Goal: Information Seeking & Learning: Learn about a topic

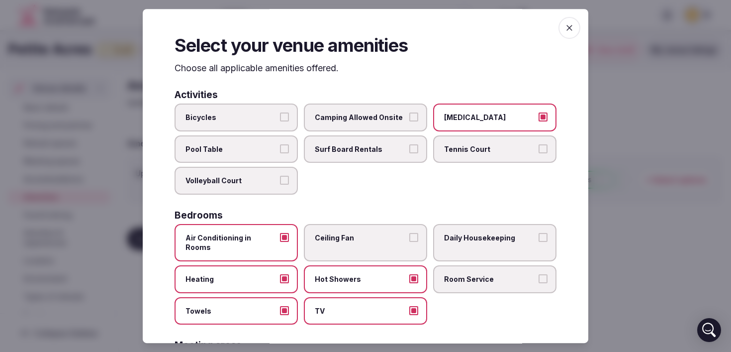
scroll to position [320, 0]
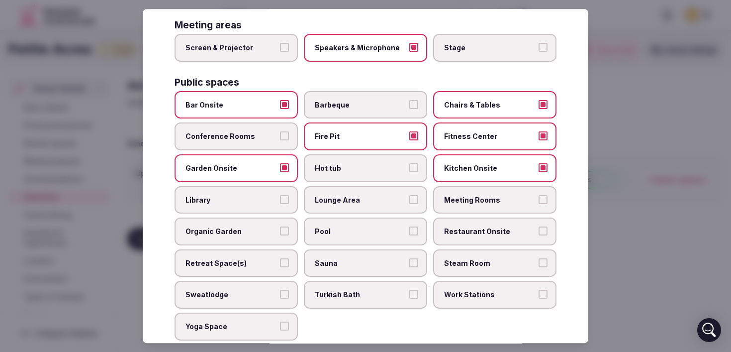
click at [379, 195] on span "Lounge Area" at bounding box center [361, 200] width 92 height 10
click at [409, 195] on button "Lounge Area" at bounding box center [413, 199] width 9 height 9
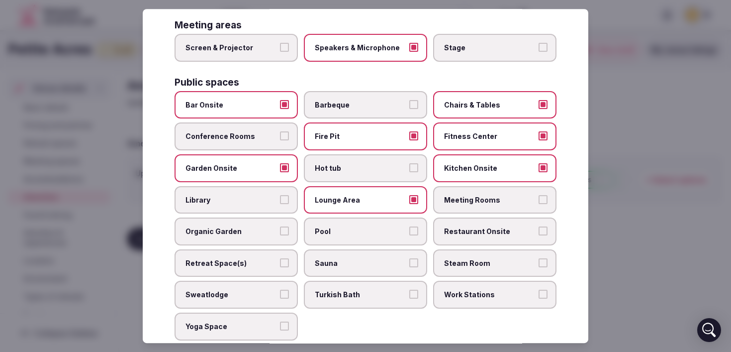
click at [370, 258] on span "Sauna" at bounding box center [361, 263] width 92 height 10
click at [409, 258] on button "Sauna" at bounding box center [413, 262] width 9 height 9
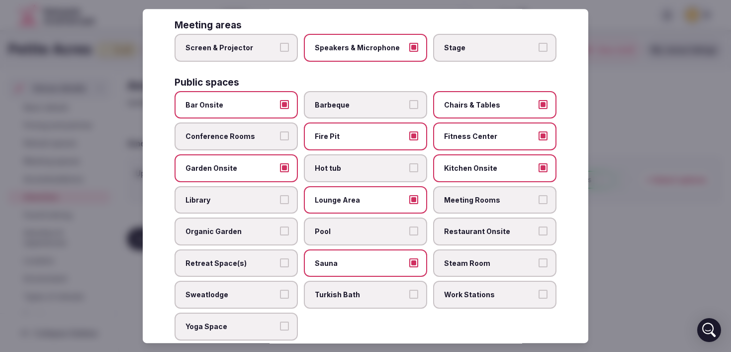
click at [254, 258] on span "Retreat Space(s)" at bounding box center [232, 263] width 92 height 10
click at [280, 258] on button "Retreat Space(s)" at bounding box center [284, 262] width 9 height 9
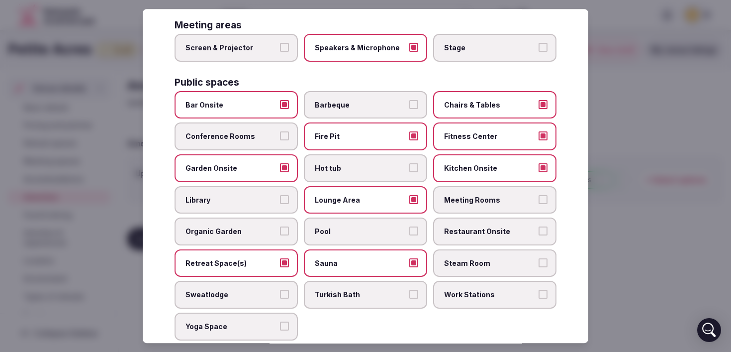
click at [242, 312] on label "Yoga Space" at bounding box center [236, 326] width 123 height 28
click at [280, 321] on button "Yoga Space" at bounding box center [284, 325] width 9 height 9
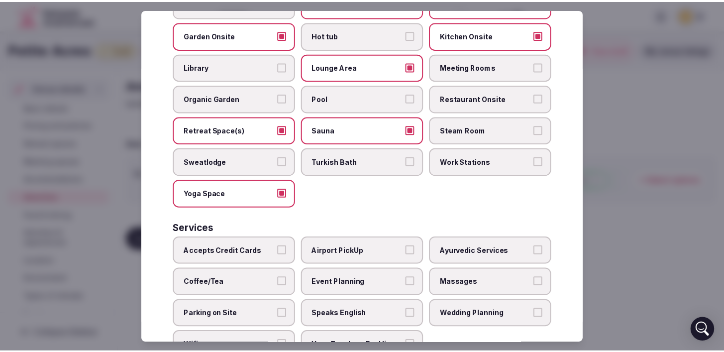
scroll to position [483, 0]
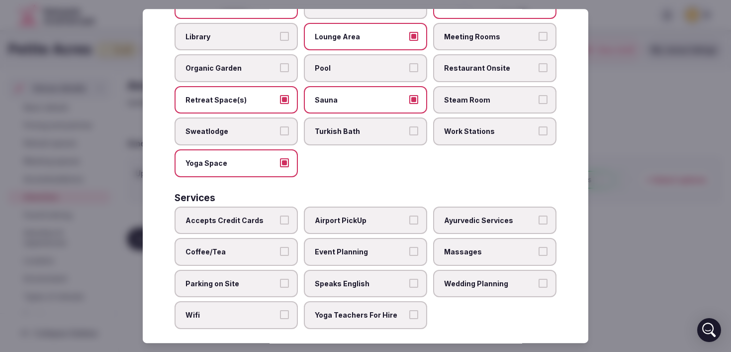
click at [257, 218] on label "Accepts Credit Cards" at bounding box center [236, 220] width 123 height 28
click at [280, 218] on button "Accepts Credit Cards" at bounding box center [284, 219] width 9 height 9
click at [323, 247] on span "Event Planning" at bounding box center [361, 252] width 92 height 10
click at [409, 247] on button "Event Planning" at bounding box center [413, 251] width 9 height 9
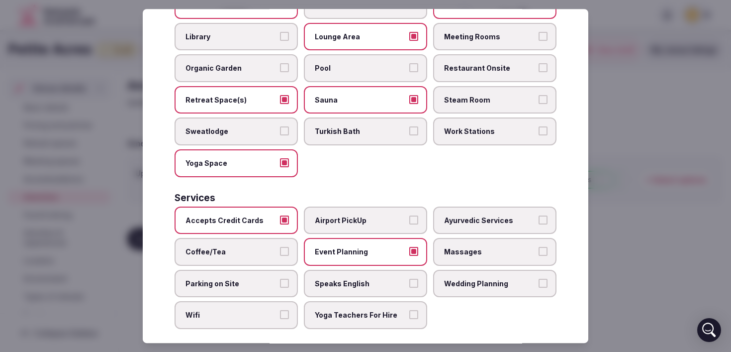
click at [212, 270] on label "Parking on Site" at bounding box center [236, 284] width 123 height 28
click at [280, 279] on button "Parking on Site" at bounding box center [284, 283] width 9 height 9
click at [214, 310] on span "Wifi" at bounding box center [232, 315] width 92 height 10
click at [280, 310] on button "Wifi" at bounding box center [284, 314] width 9 height 9
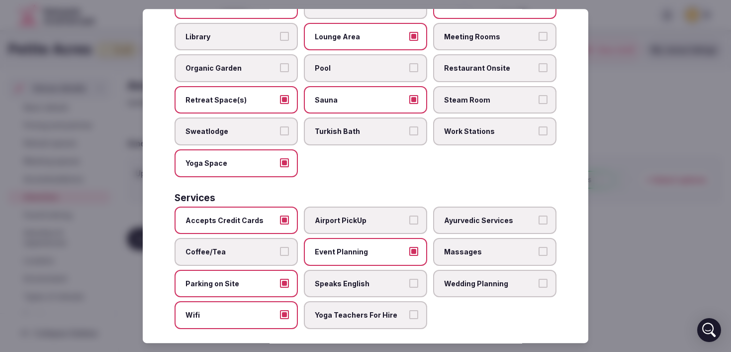
click at [371, 310] on span "Yoga Teachers For Hire" at bounding box center [361, 315] width 92 height 10
click at [409, 310] on button "Yoga Teachers For Hire" at bounding box center [413, 314] width 9 height 9
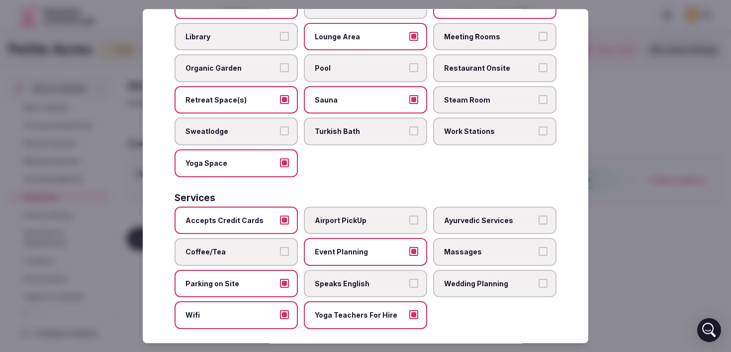
click at [491, 279] on span "Wedding Planning" at bounding box center [490, 284] width 92 height 10
click at [539, 279] on button "Wedding Planning" at bounding box center [543, 283] width 9 height 9
click at [684, 232] on div at bounding box center [365, 176] width 731 height 352
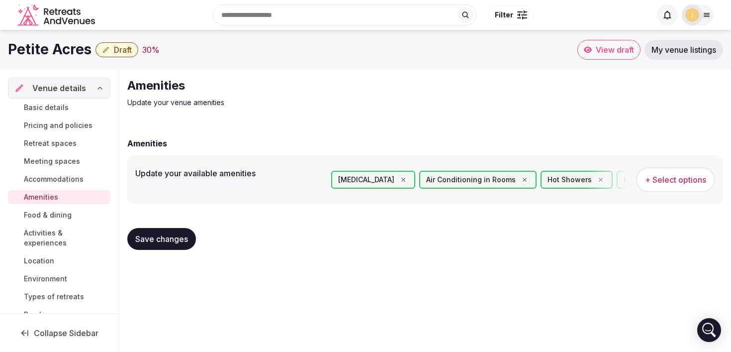
click at [62, 218] on span "Food & dining" at bounding box center [48, 215] width 48 height 10
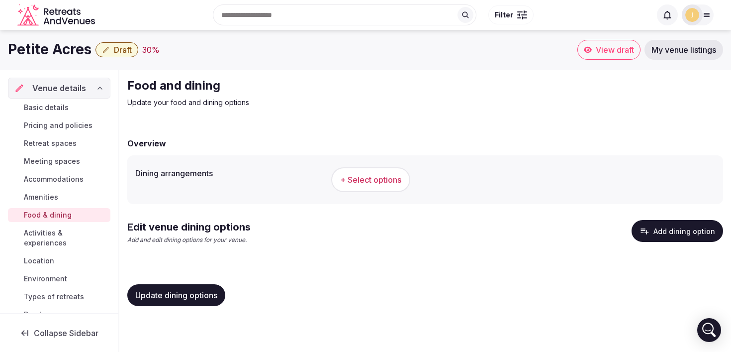
click at [390, 185] on button "+ Select options" at bounding box center [370, 179] width 79 height 25
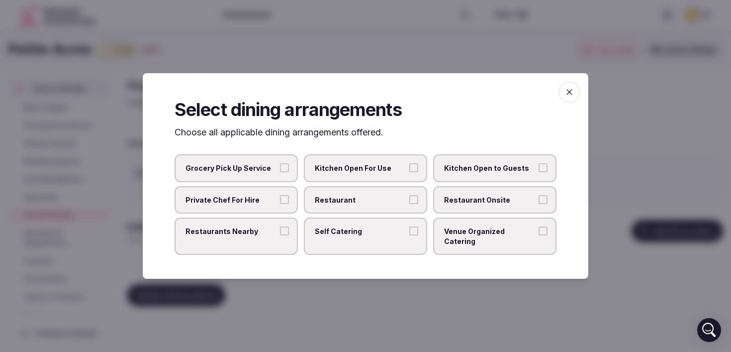
click at [375, 179] on label "Kitchen Open For Use" at bounding box center [365, 168] width 123 height 28
click at [409, 172] on button "Kitchen Open For Use" at bounding box center [413, 167] width 9 height 9
click at [257, 210] on label "Private Chef For Hire" at bounding box center [236, 200] width 123 height 28
click at [280, 204] on button "Private Chef For Hire" at bounding box center [284, 199] width 9 height 9
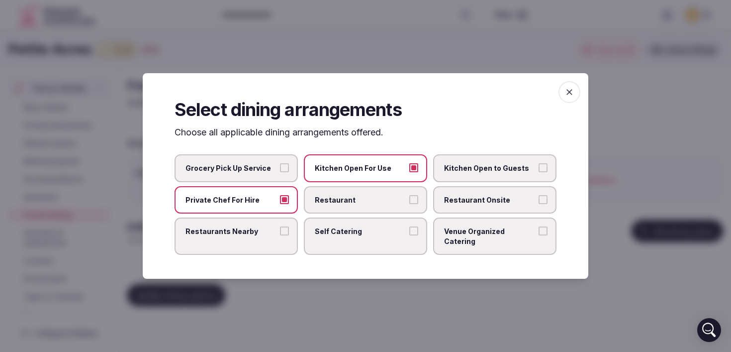
click at [257, 210] on label "Private Chef For Hire" at bounding box center [236, 200] width 123 height 28
click at [280, 204] on button "Private Chef For Hire" at bounding box center [284, 199] width 9 height 9
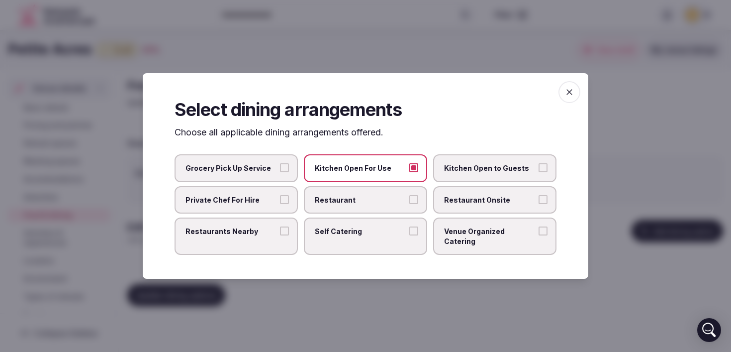
click at [254, 236] on span "Restaurants Nearby" at bounding box center [232, 231] width 92 height 10
click at [280, 235] on button "Restaurants Nearby" at bounding box center [284, 230] width 9 height 9
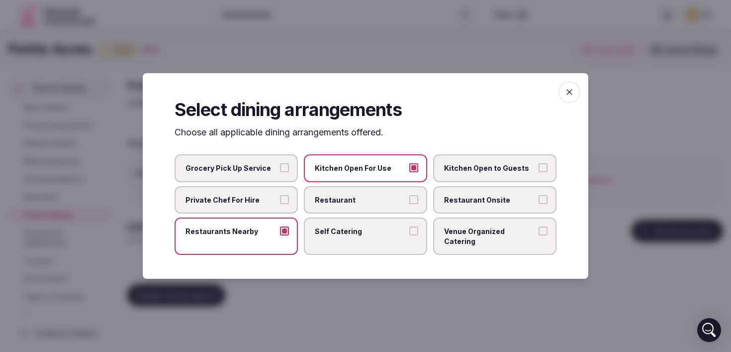
click at [324, 236] on span "Self Catering" at bounding box center [361, 231] width 92 height 10
click at [409, 235] on button "Self Catering" at bounding box center [413, 230] width 9 height 9
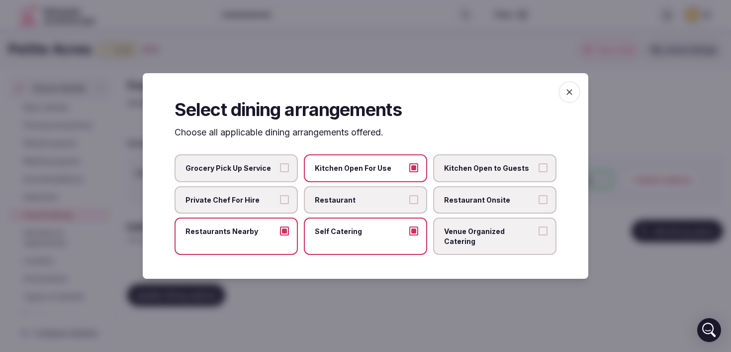
click at [475, 239] on span "Venue Organized Catering" at bounding box center [490, 235] width 92 height 19
click at [539, 235] on button "Venue Organized Catering" at bounding box center [543, 230] width 9 height 9
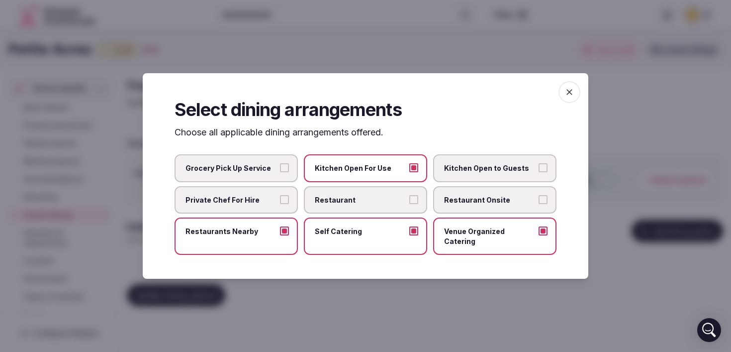
click at [278, 296] on div at bounding box center [365, 176] width 731 height 352
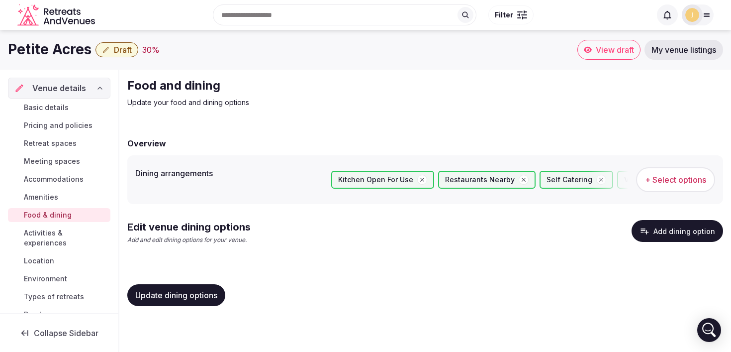
click at [67, 235] on span "Activities & experiences" at bounding box center [65, 238] width 83 height 20
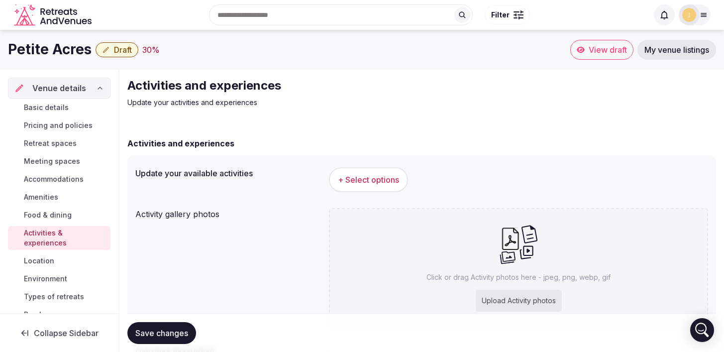
click at [346, 192] on div "+ Select options" at bounding box center [518, 179] width 379 height 33
click at [355, 179] on span "+ Select options" at bounding box center [368, 179] width 61 height 11
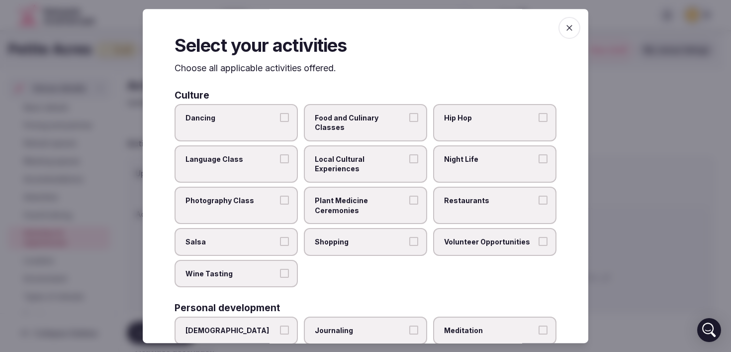
click at [93, 41] on div at bounding box center [365, 176] width 731 height 352
